Goal: Navigation & Orientation: Find specific page/section

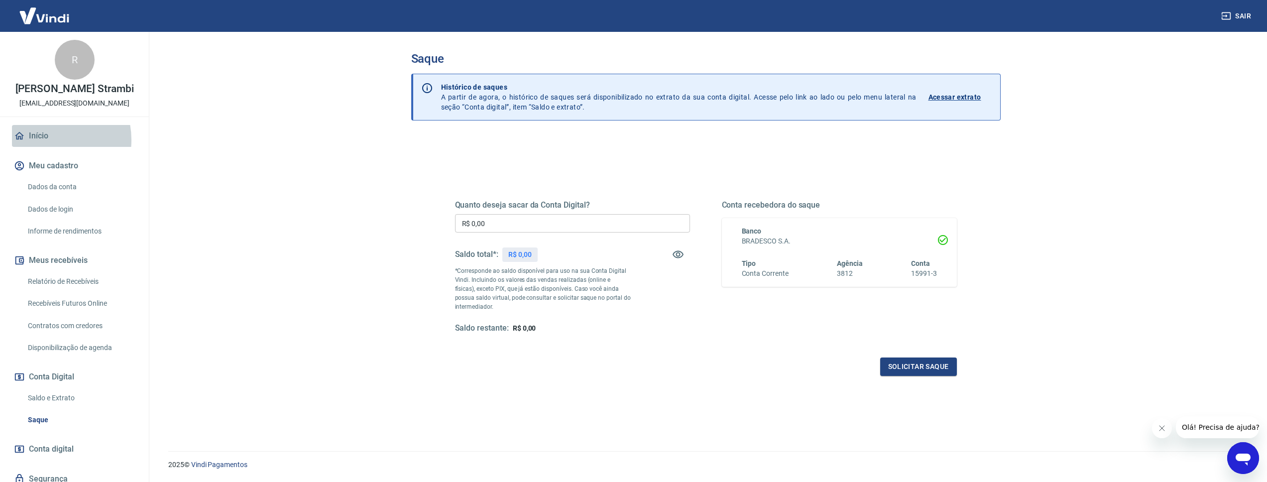
click at [46, 140] on link "Início" at bounding box center [74, 136] width 125 height 22
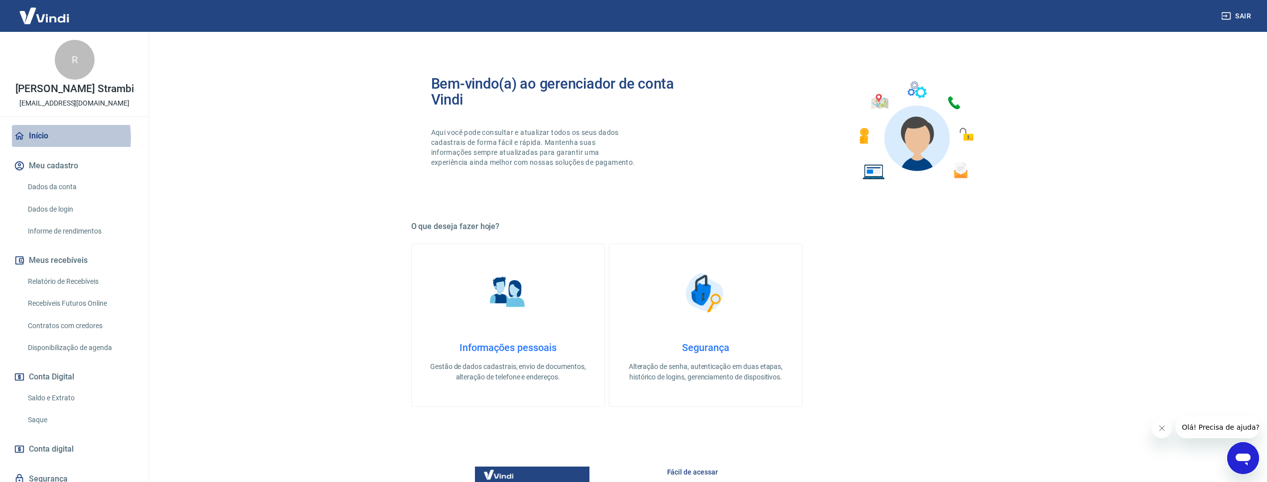
click at [42, 137] on link "Início" at bounding box center [74, 136] width 125 height 22
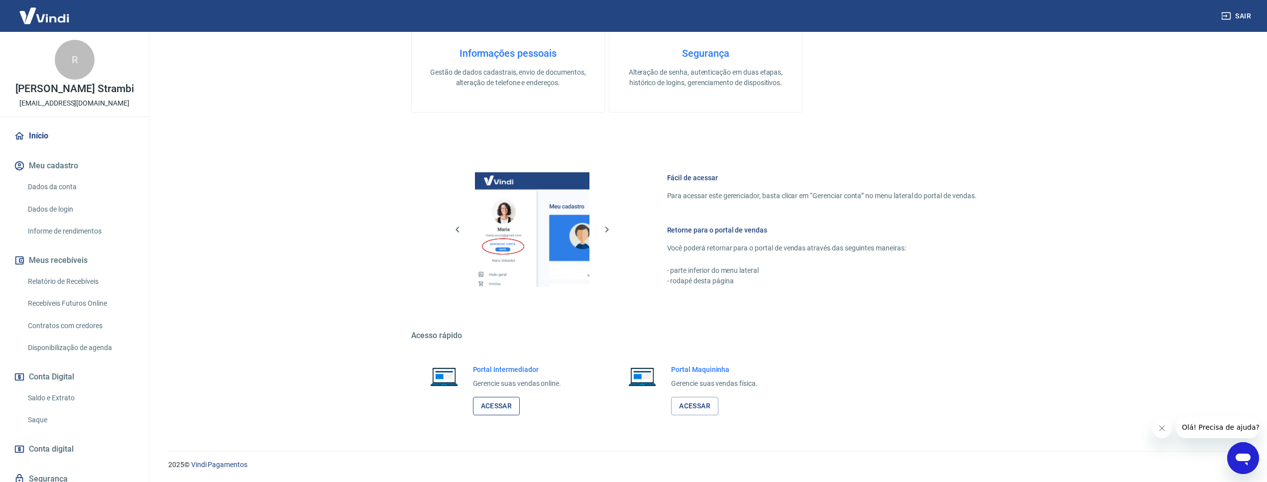
click at [504, 402] on link "Acessar" at bounding box center [496, 406] width 47 height 18
